Goal: Contribute content: Add original content to the website for others to see

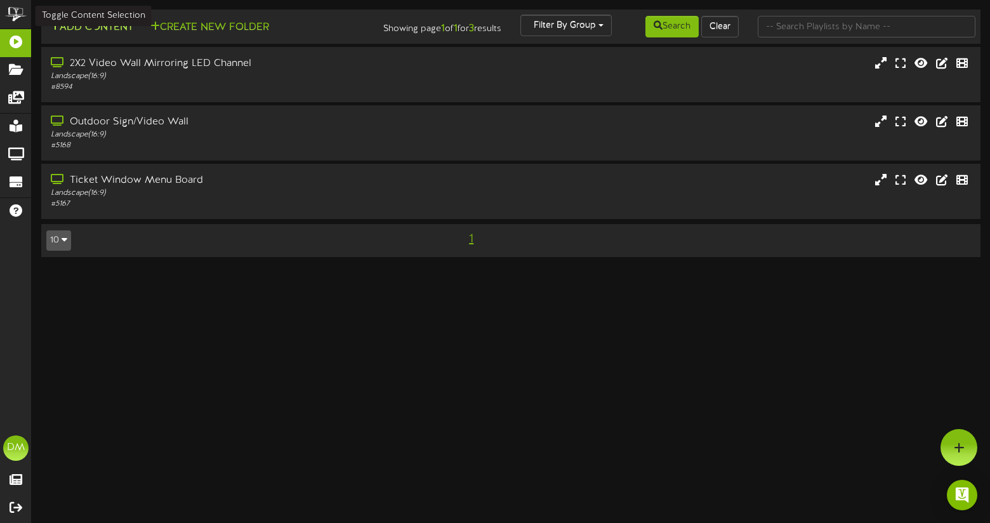
click at [88, 29] on button "Add Content" at bounding box center [91, 28] width 91 height 16
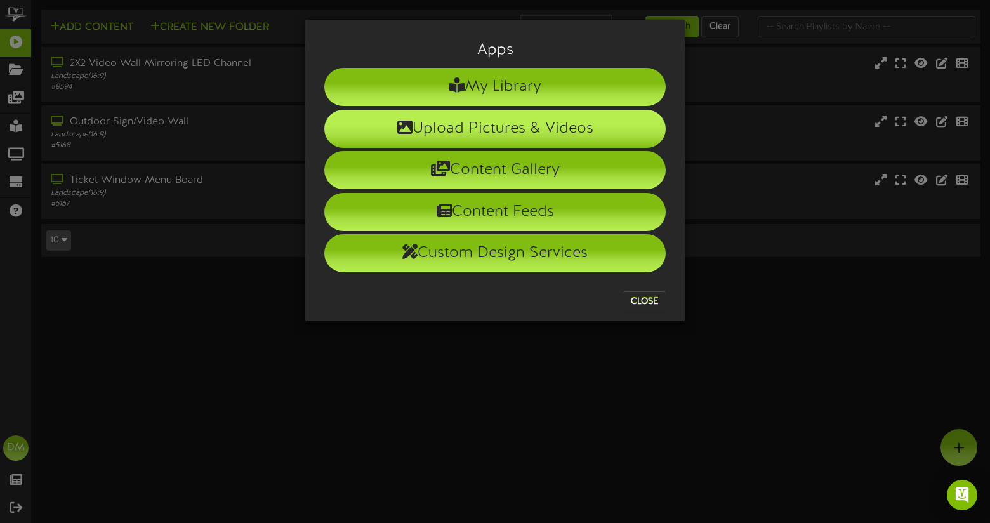
click at [388, 129] on li "Upload Pictures & Videos" at bounding box center [494, 129] width 341 height 38
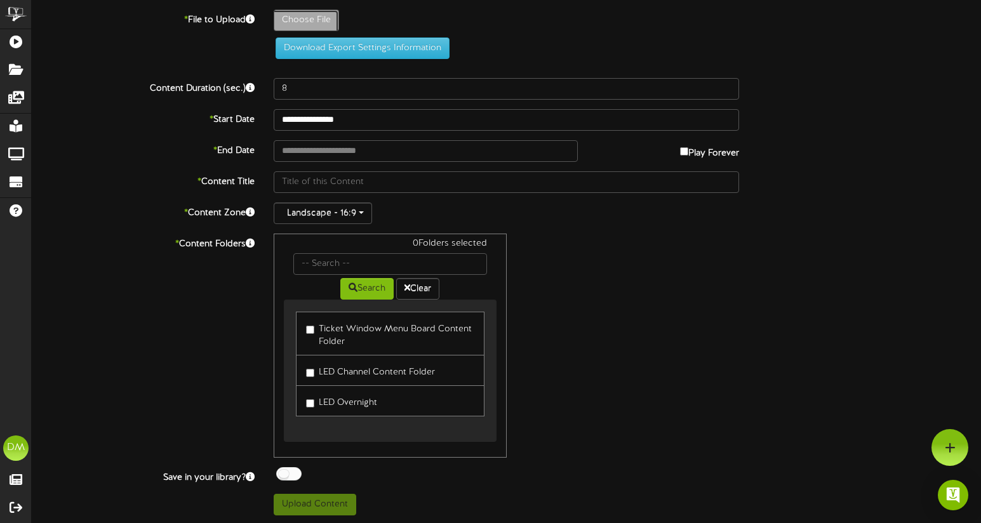
type input "**********"
type input "W-Billboard-KelseyCook_SLC-102025"
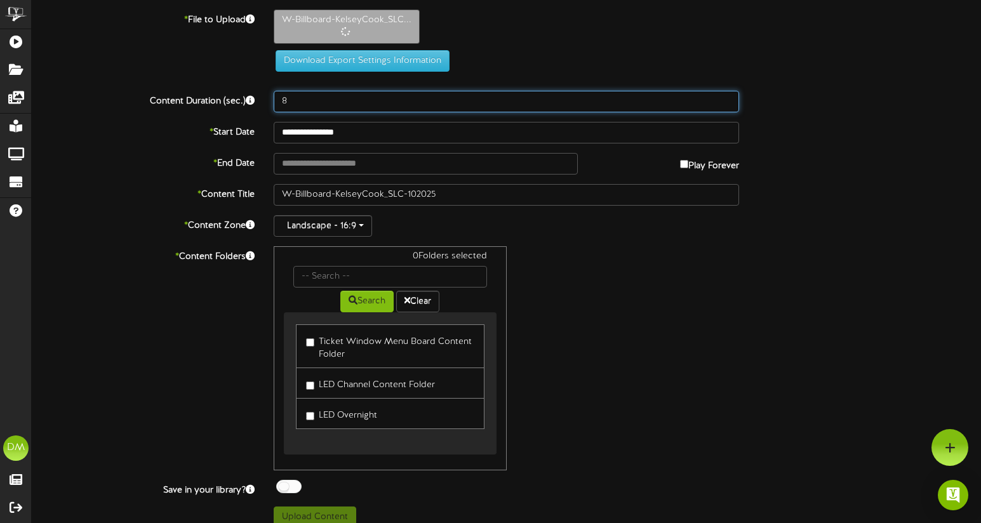
drag, startPoint x: 305, startPoint y: 104, endPoint x: 267, endPoint y: 99, distance: 37.8
click at [267, 99] on div "8" at bounding box center [506, 102] width 484 height 22
type input "5"
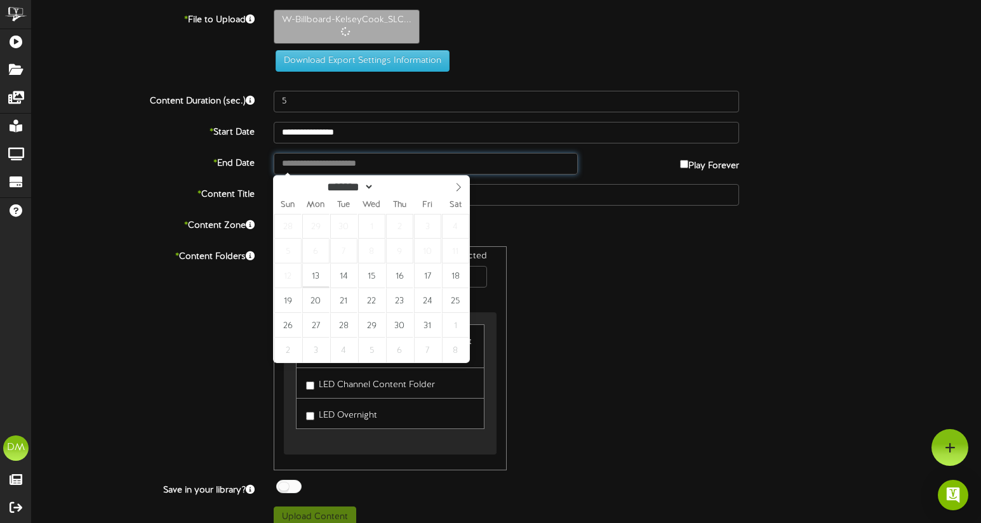
click at [360, 166] on input "text" at bounding box center [425, 164] width 303 height 22
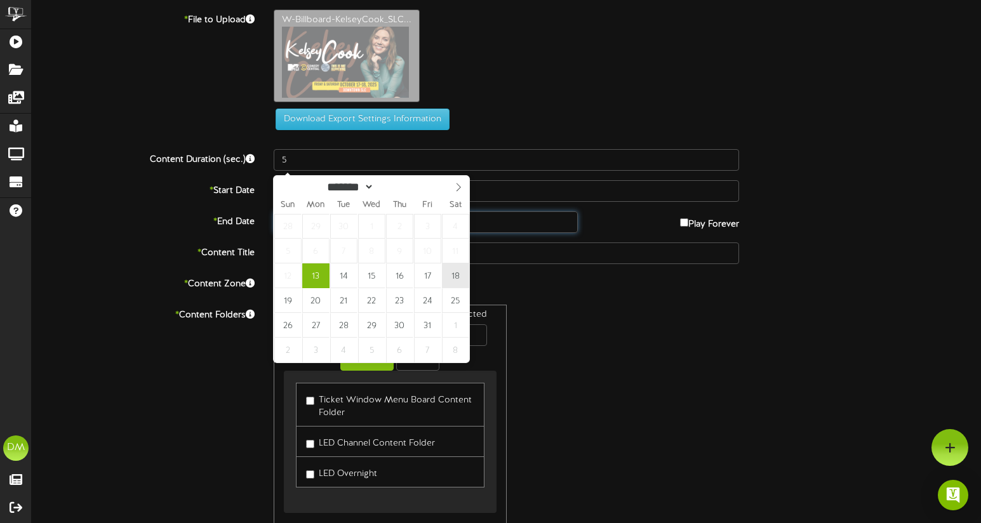
type input "**********"
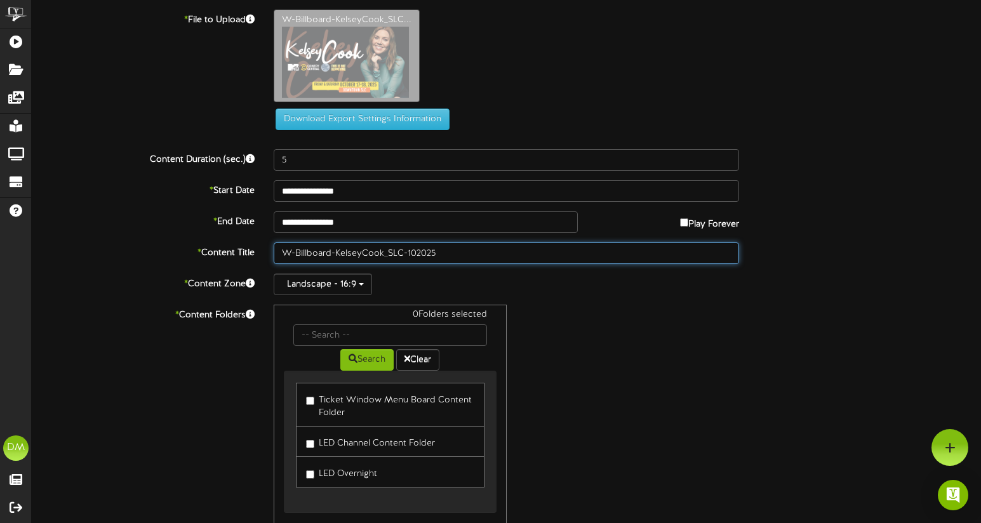
click at [336, 253] on input "W-Billboard-KelseyCook_SLC-102025" at bounding box center [506, 253] width 465 height 22
drag, startPoint x: 336, startPoint y: 253, endPoint x: 290, endPoint y: 245, distance: 46.4
click at [290, 245] on input "W-Billboard-KelseyCook_SLC-102025" at bounding box center [506, 253] width 465 height 22
click at [326, 246] on input "W-Billboard-KelseyCook_SLC-102025" at bounding box center [506, 253] width 465 height 22
drag, startPoint x: 336, startPoint y: 250, endPoint x: 255, endPoint y: 244, distance: 80.8
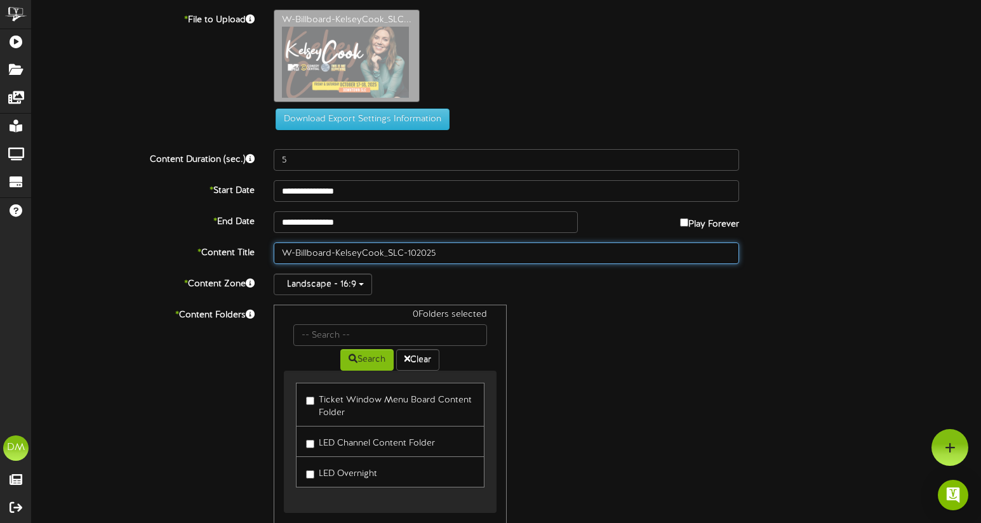
click at [255, 244] on div "* Content Title W-Billboard-KelseyCook_SLC-102025" at bounding box center [506, 253] width 968 height 22
click at [310, 252] on input "KelseyCook_SLC-102025" at bounding box center [506, 253] width 465 height 22
drag, startPoint x: 332, startPoint y: 253, endPoint x: 354, endPoint y: 252, distance: 21.6
click at [354, 252] on input "Kelsey Cook_SLC-102025" at bounding box center [506, 253] width 465 height 22
type input "[PERSON_NAME] (10/2025)"
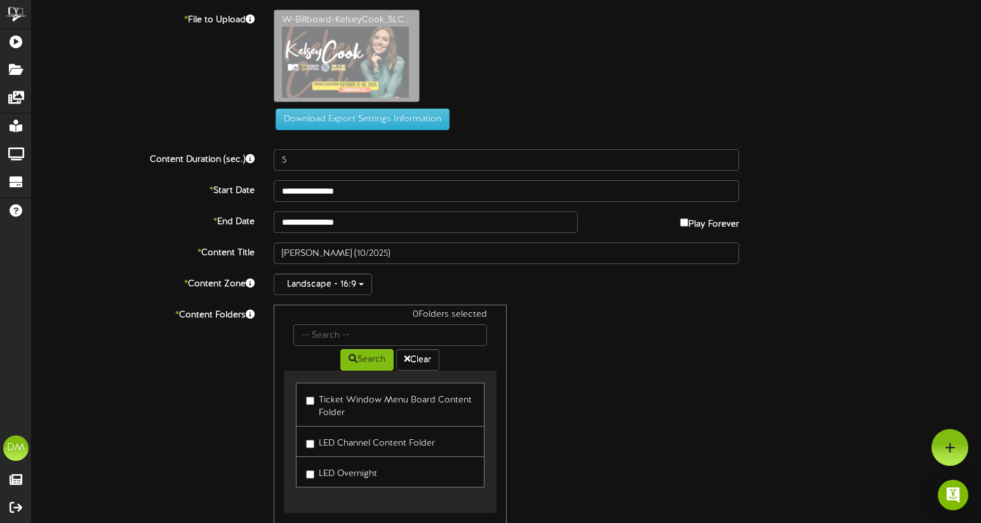
click at [303, 445] on link "LED Channel Content Folder" at bounding box center [390, 441] width 188 height 31
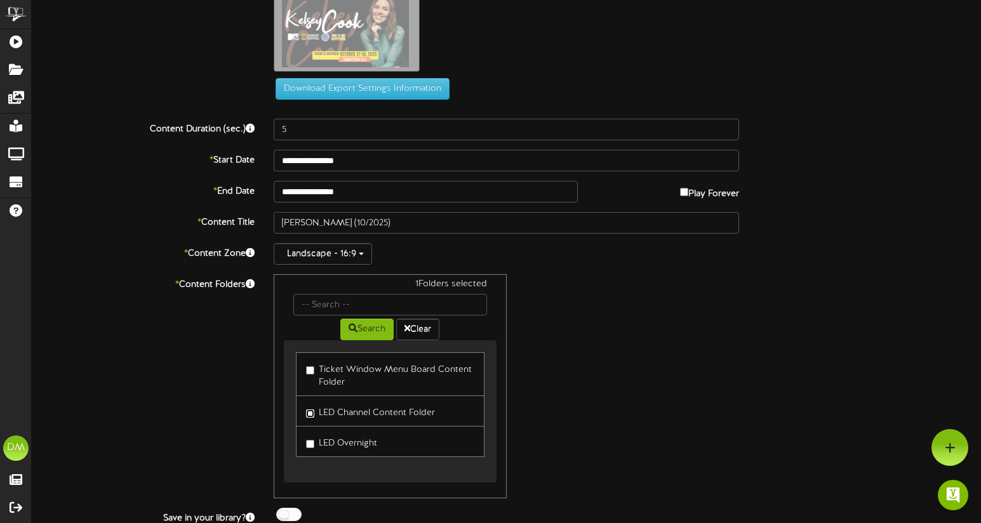
scroll to position [73, 0]
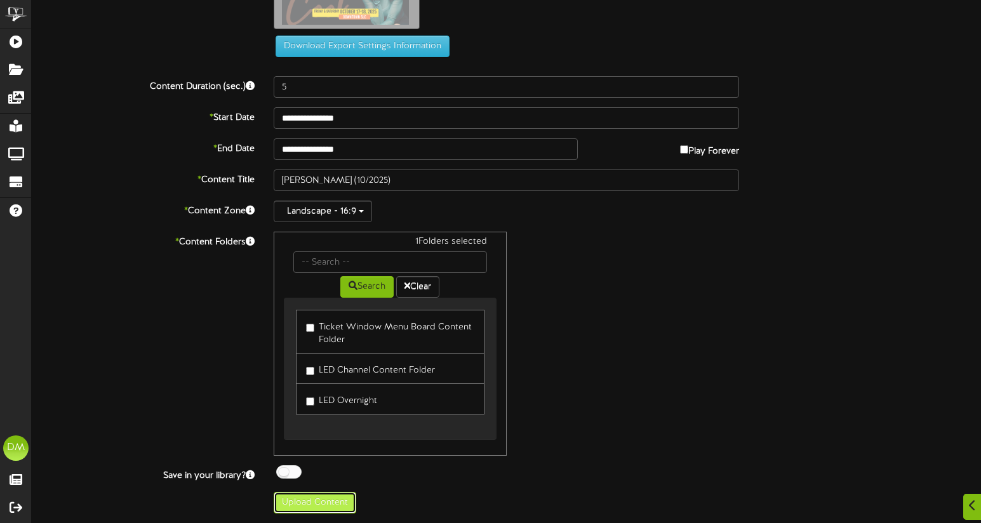
click at [341, 508] on button "Upload Content" at bounding box center [315, 503] width 83 height 22
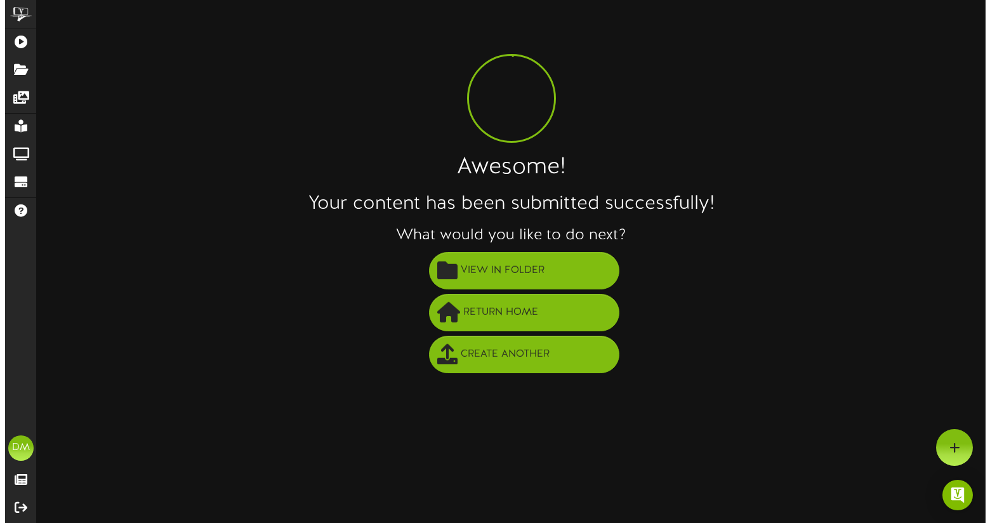
scroll to position [0, 0]
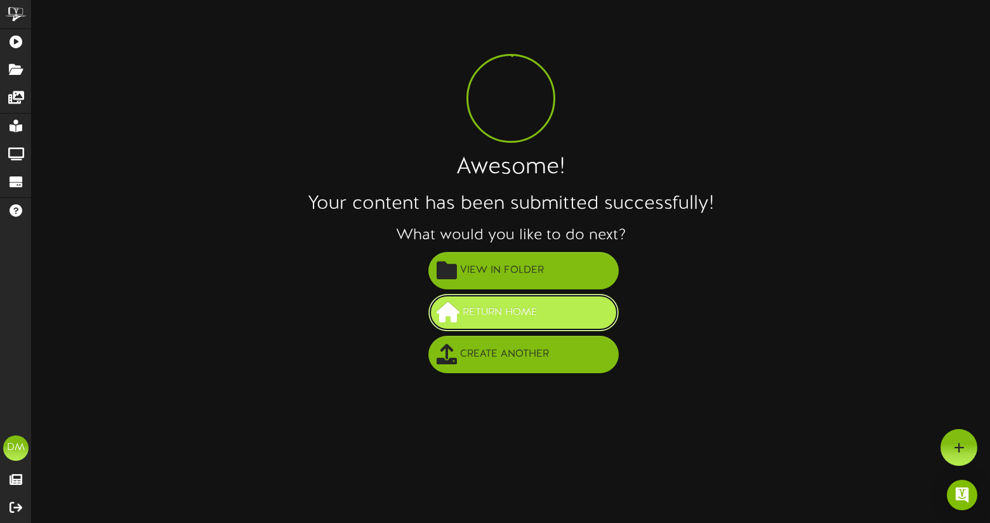
click at [512, 326] on button "Return Home" at bounding box center [523, 312] width 190 height 37
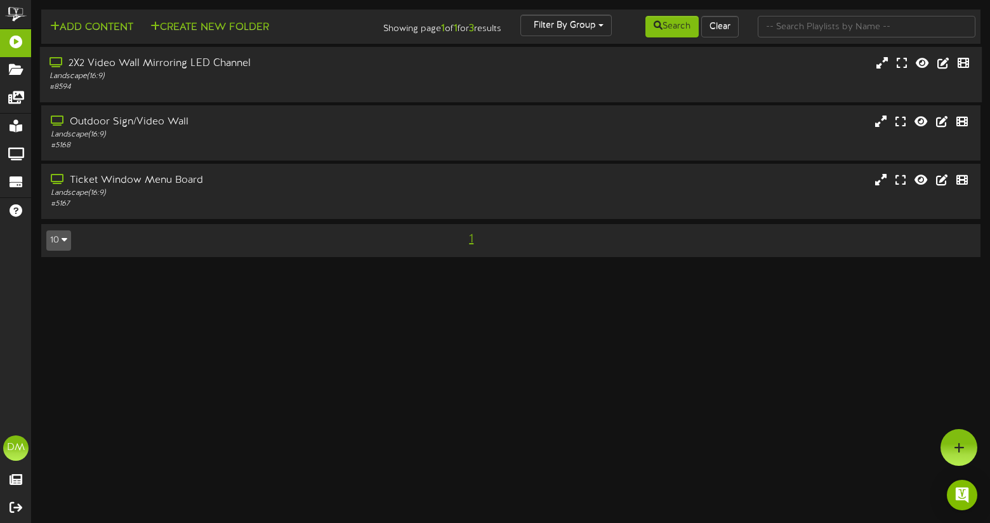
click at [182, 74] on div "Landscape ( 16:9 )" at bounding box center [236, 76] width 373 height 11
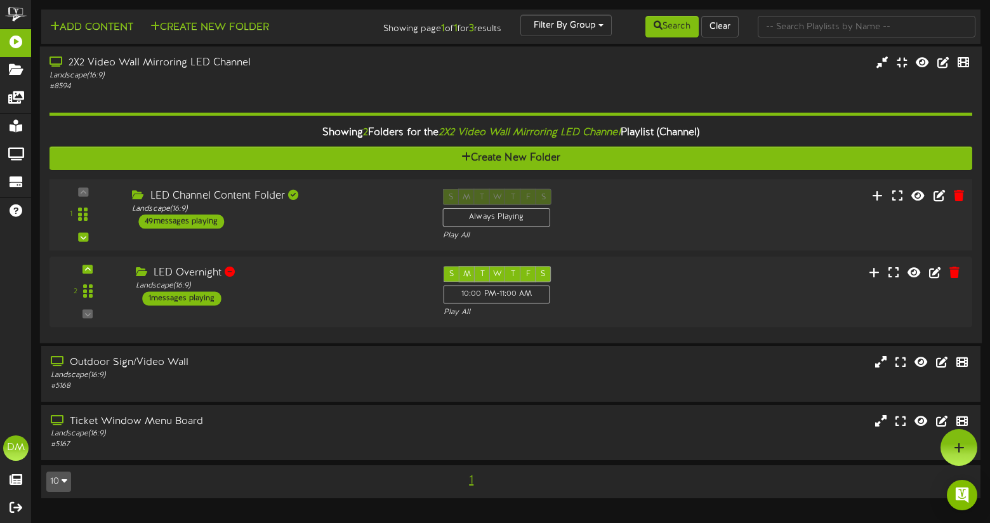
click at [255, 197] on div "LED Channel Content Folder" at bounding box center [277, 196] width 291 height 15
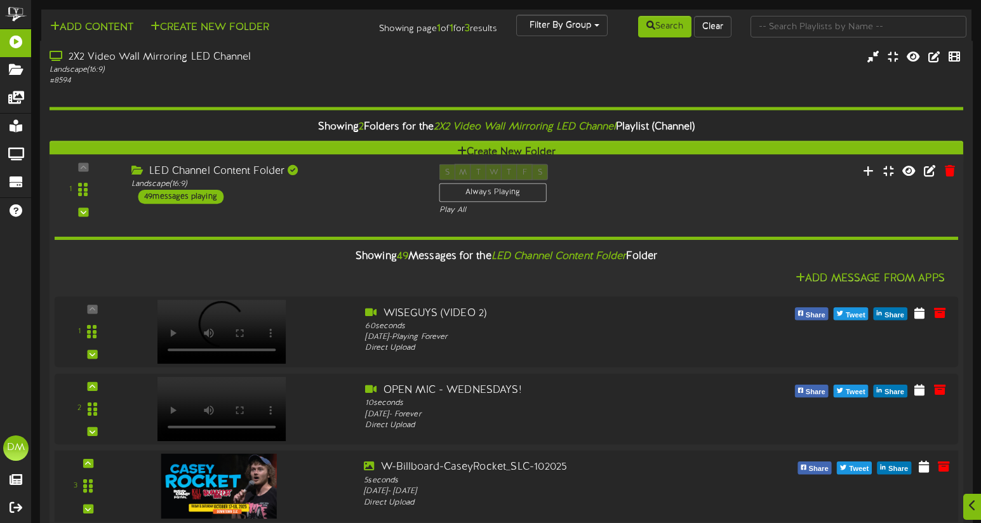
scroll to position [94, 0]
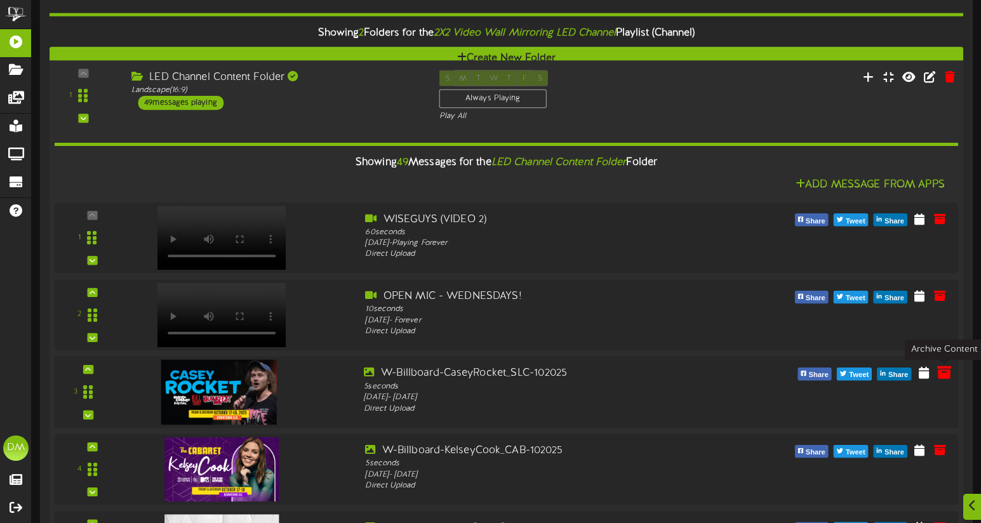
click at [943, 372] on icon at bounding box center [944, 372] width 14 height 14
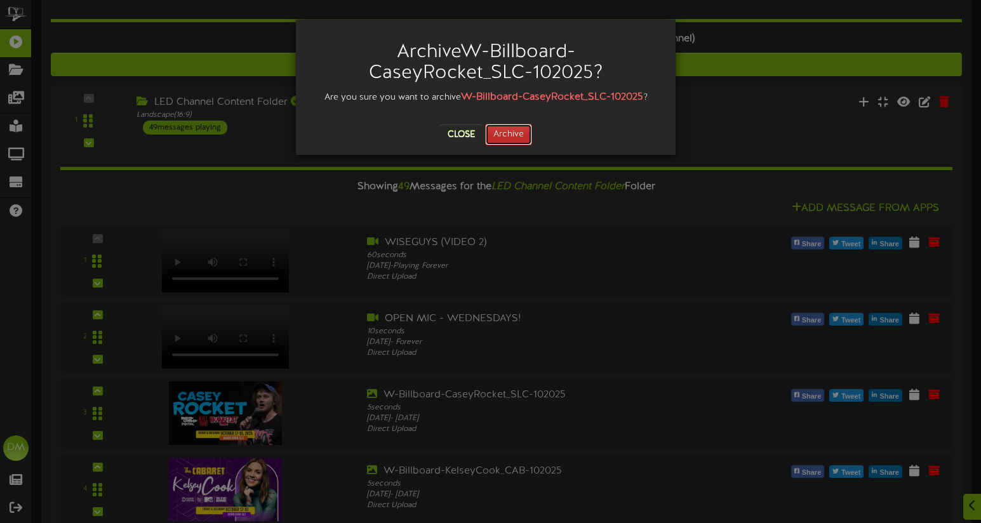
click at [495, 136] on button "Archive" at bounding box center [508, 135] width 47 height 22
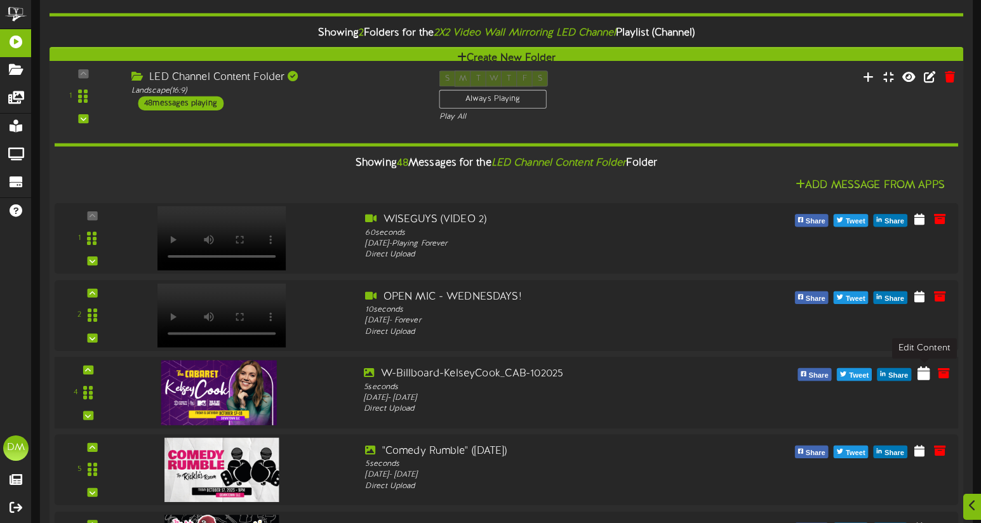
click at [924, 373] on icon at bounding box center [923, 373] width 13 height 14
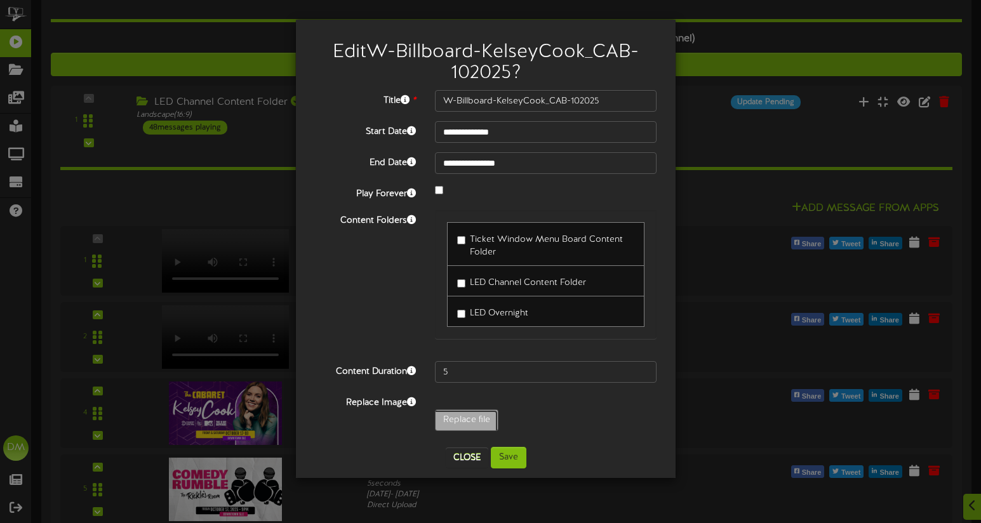
type input "**********"
type input "W-Billboard-KelseyCook_SLC-102025"
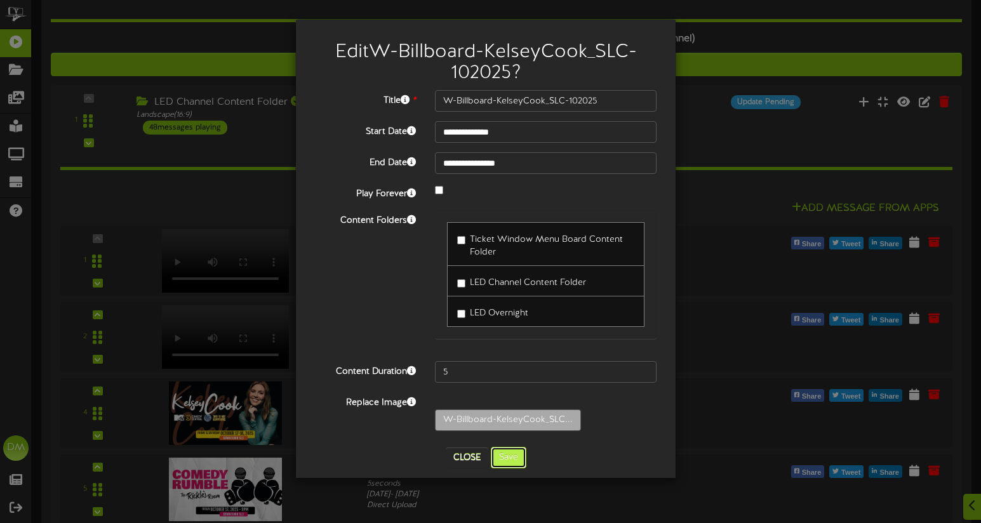
click at [503, 459] on button "Save" at bounding box center [509, 458] width 36 height 22
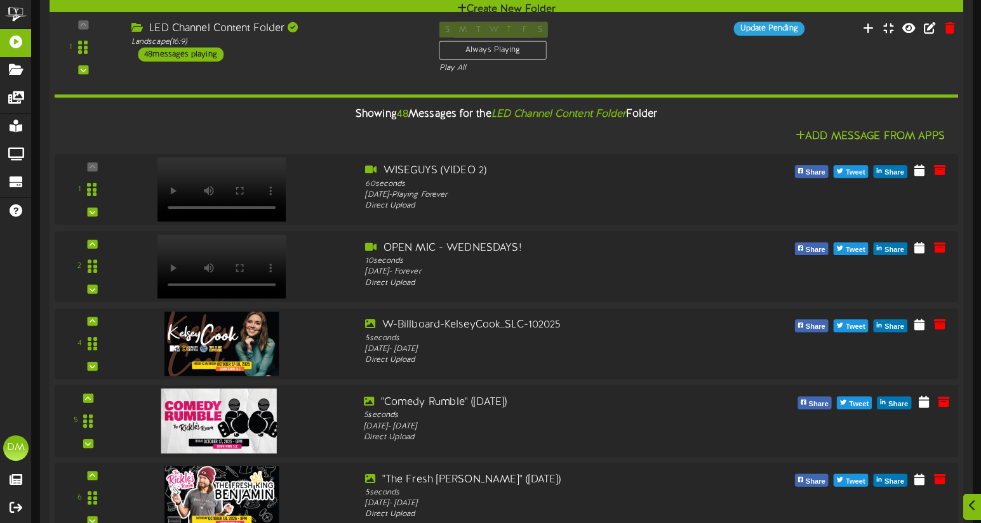
scroll to position [157, 0]
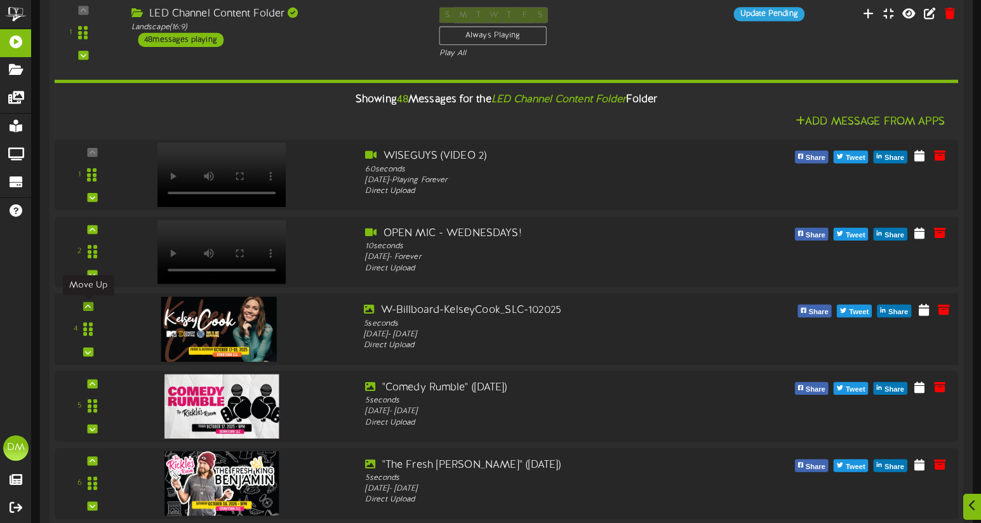
click at [89, 305] on icon at bounding box center [88, 306] width 6 height 6
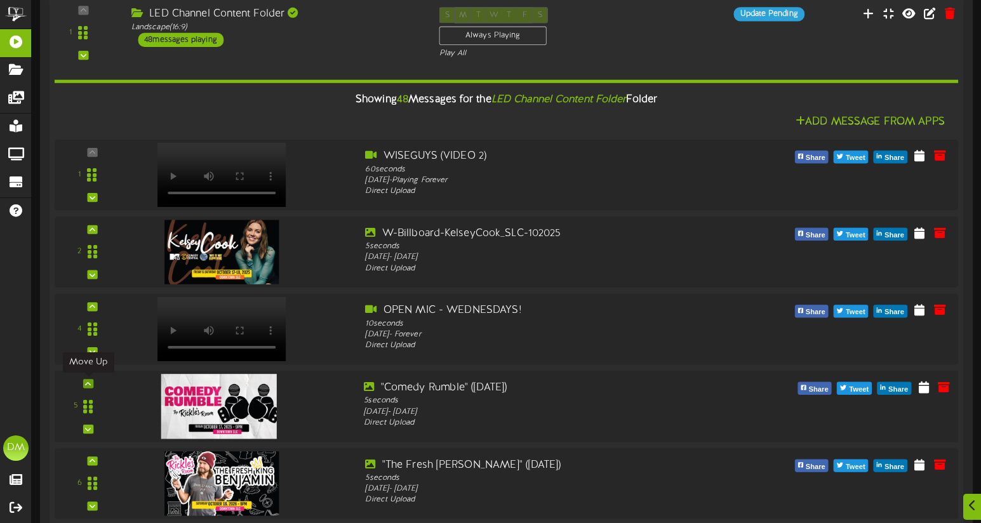
click at [88, 382] on icon at bounding box center [88, 383] width 6 height 6
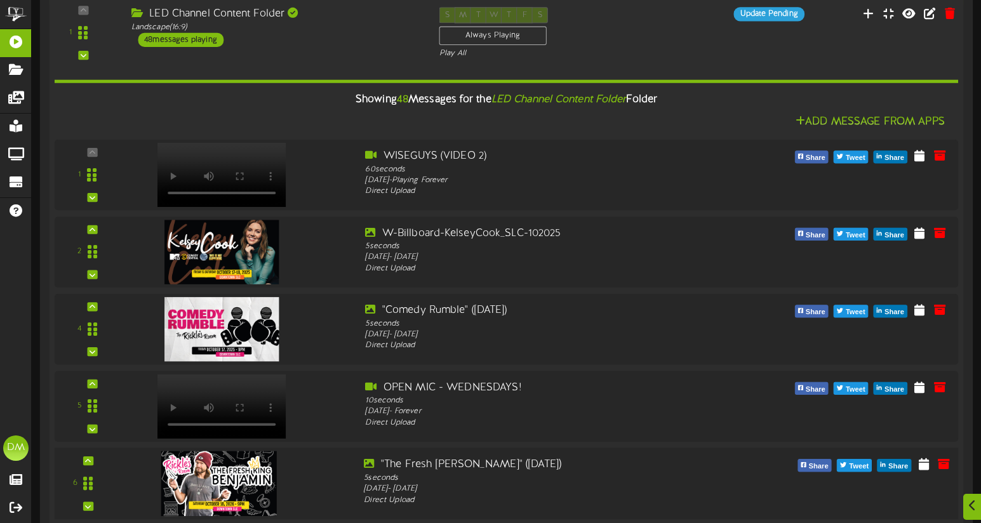
click at [93, 459] on div "6" at bounding box center [88, 484] width 56 height 52
click at [93, 460] on div at bounding box center [88, 460] width 10 height 9
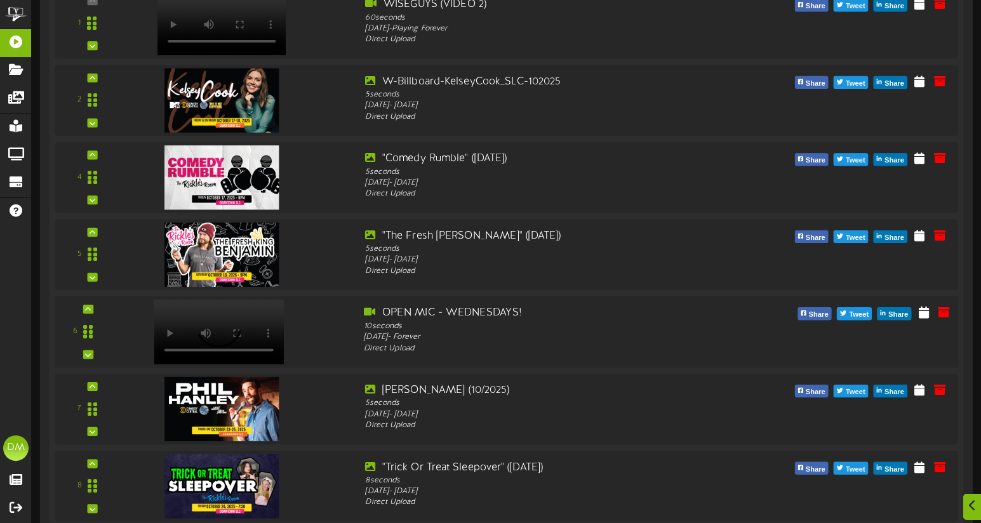
scroll to position [390, 0]
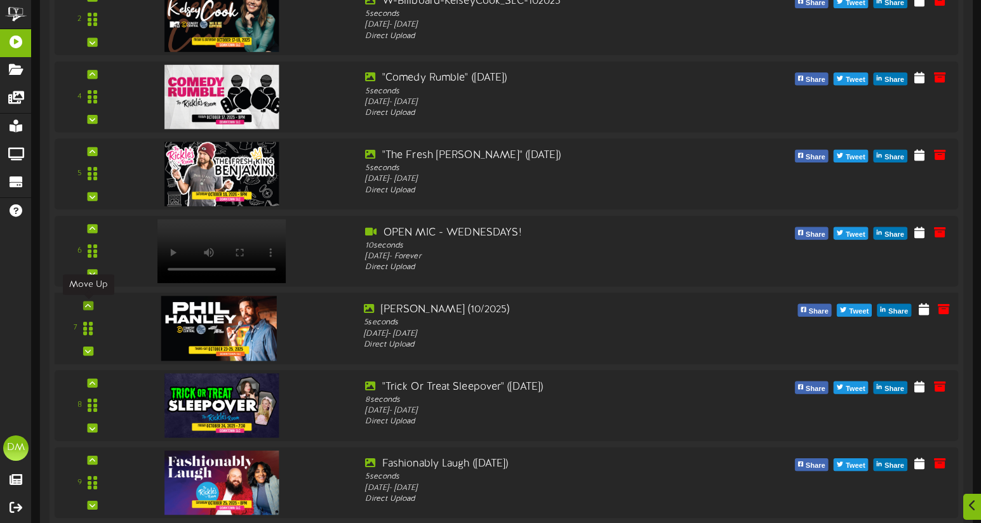
click at [89, 302] on icon at bounding box center [88, 305] width 6 height 6
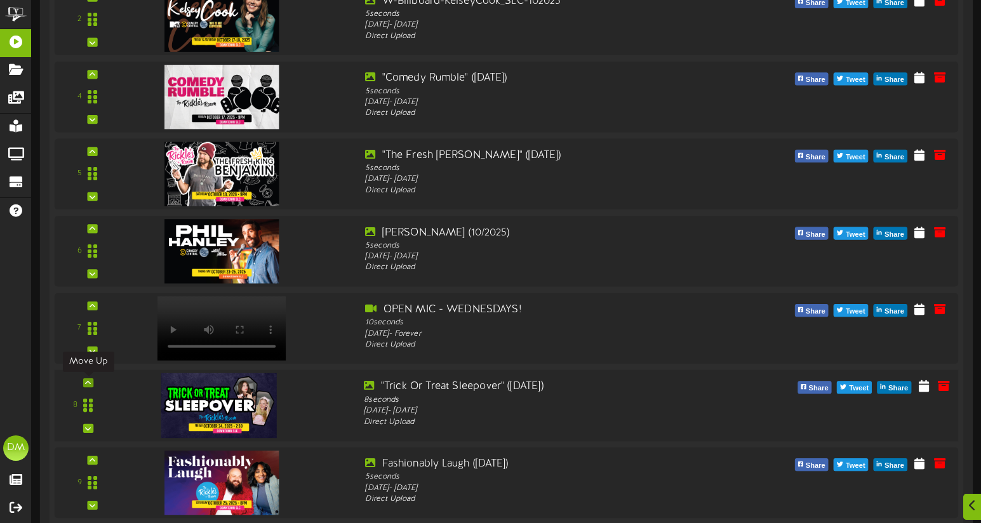
click at [84, 382] on div at bounding box center [88, 382] width 10 height 9
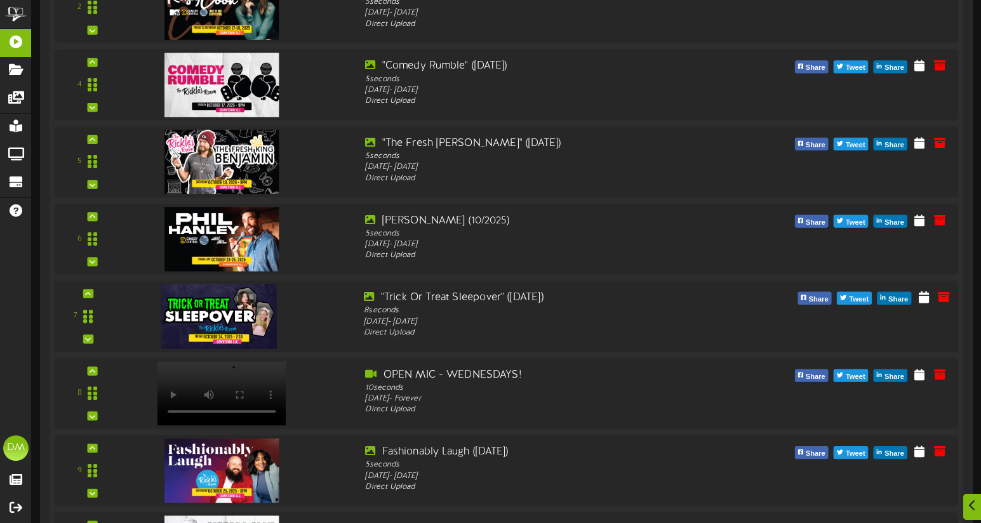
scroll to position [527, 0]
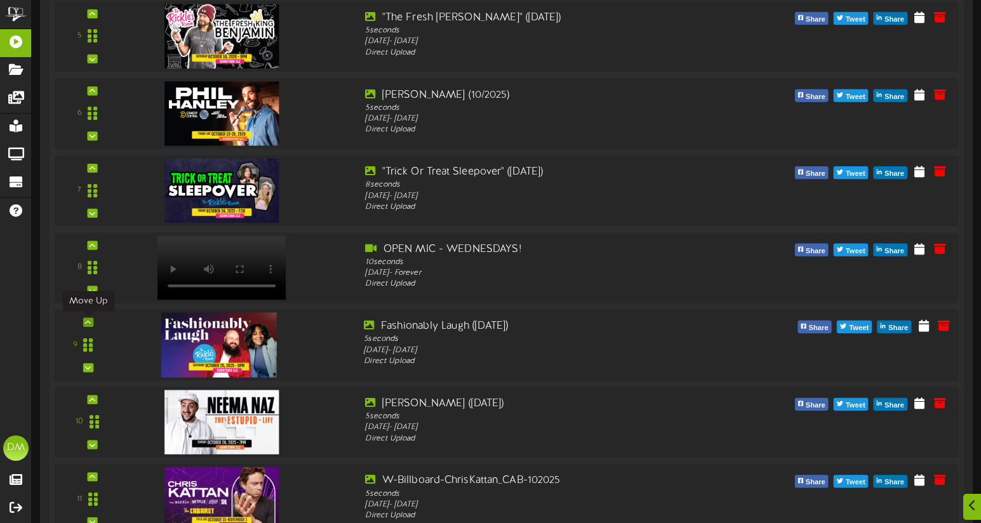
click at [91, 320] on div at bounding box center [88, 321] width 10 height 9
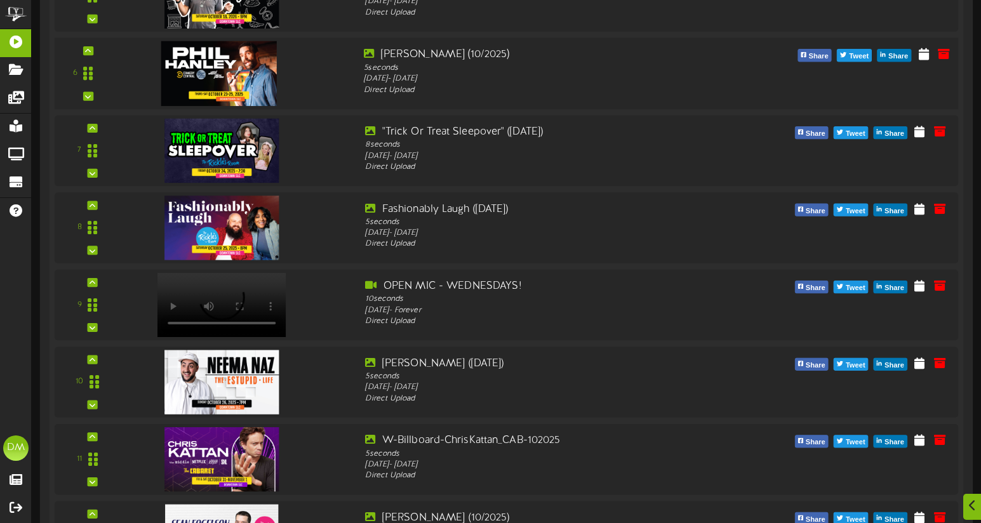
scroll to position [590, 0]
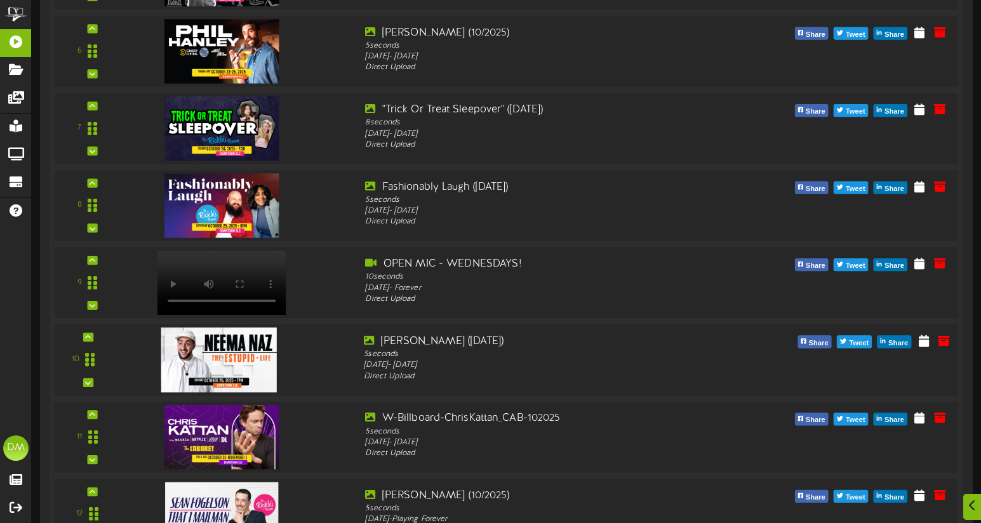
click at [93, 336] on div "10" at bounding box center [88, 360] width 56 height 52
click at [92, 338] on div at bounding box center [88, 337] width 10 height 9
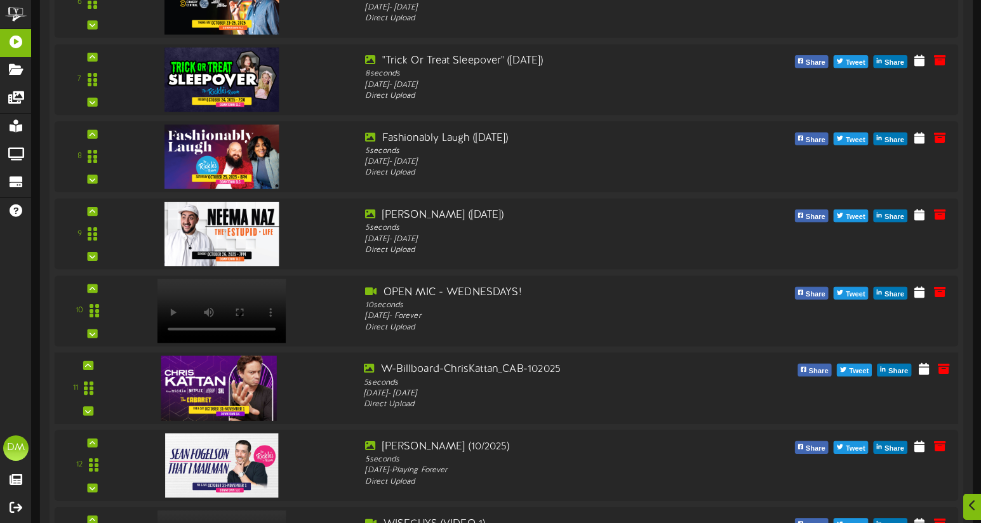
scroll to position [648, 0]
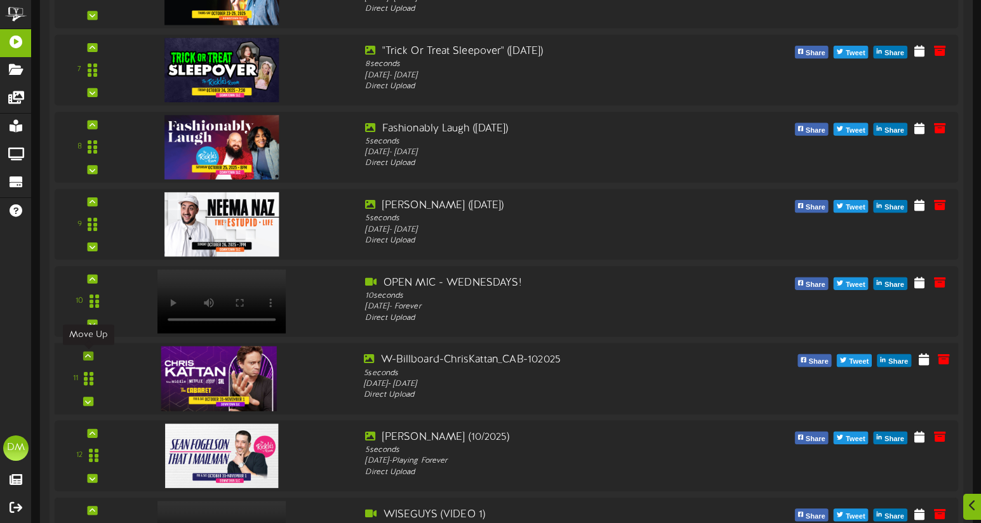
click at [92, 355] on div at bounding box center [88, 356] width 10 height 9
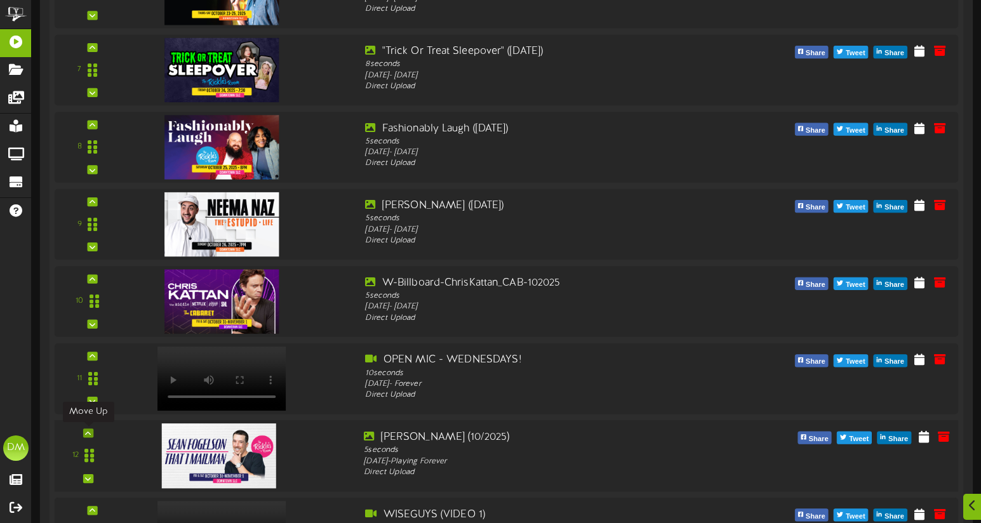
click at [91, 433] on div at bounding box center [88, 432] width 10 height 9
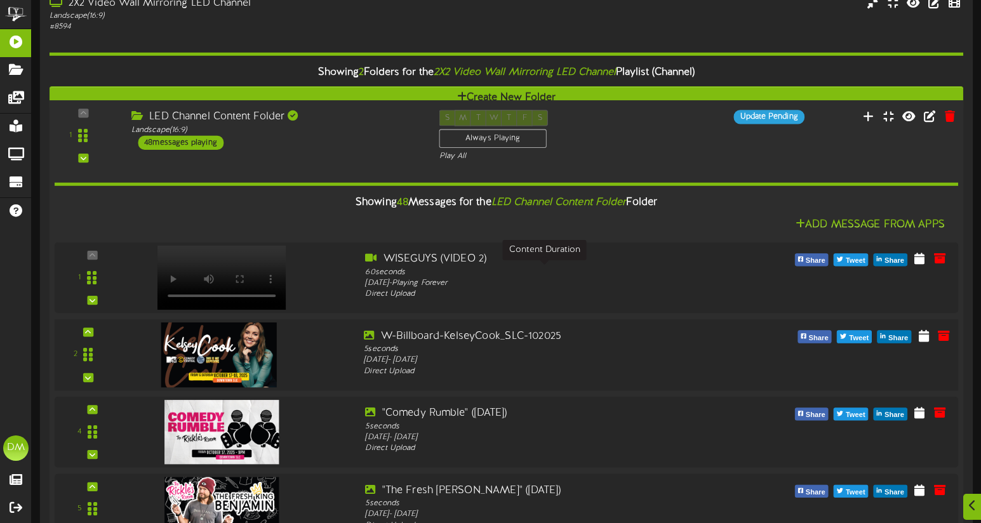
scroll to position [157, 0]
